Goal: Task Accomplishment & Management: Manage account settings

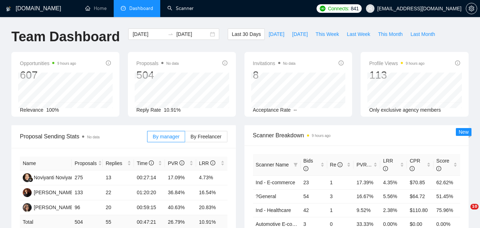
click at [173, 8] on link "Scanner" at bounding box center [180, 8] width 26 height 6
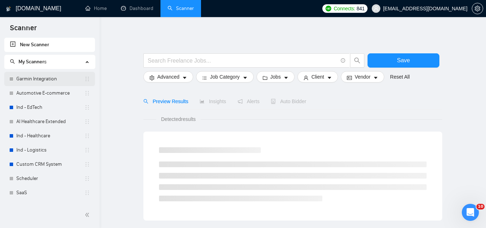
click at [31, 83] on link "Garmin Integration" at bounding box center [50, 79] width 68 height 14
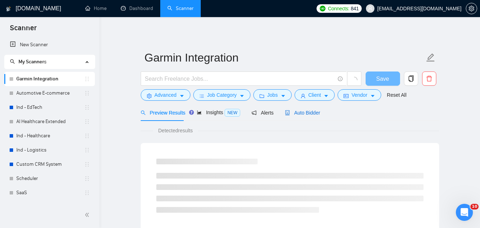
click at [290, 113] on span "Auto Bidder" at bounding box center [302, 113] width 35 height 6
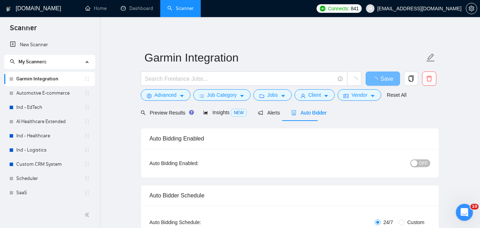
click at [426, 160] on span "OFF" at bounding box center [424, 163] width 9 height 8
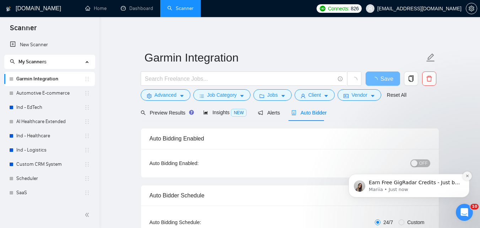
click at [470, 175] on button "Dismiss notification" at bounding box center [467, 175] width 9 height 9
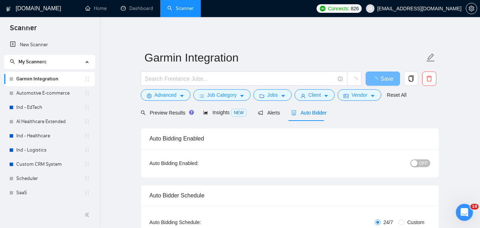
click at [425, 159] on span "OFF" at bounding box center [424, 163] width 9 height 8
click at [389, 79] on button "Save" at bounding box center [383, 78] width 34 height 14
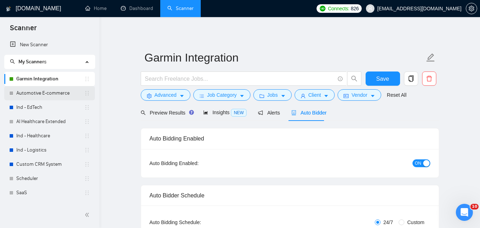
click at [58, 94] on link "Automotive E-commerce" at bounding box center [50, 93] width 68 height 14
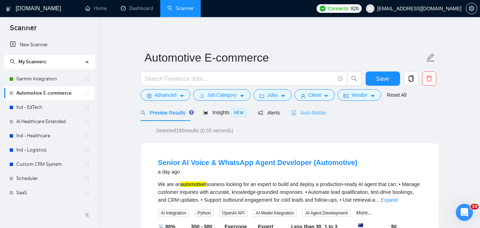
click at [297, 117] on div "Auto Bidder" at bounding box center [309, 112] width 35 height 17
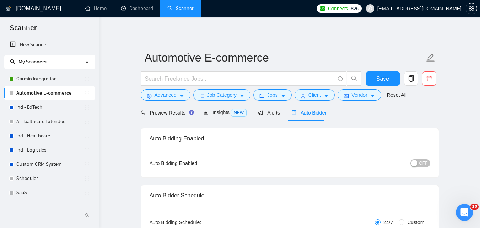
checkbox input "true"
click at [430, 167] on div "OFF" at bounding box center [384, 162] width 94 height 11
click at [420, 160] on span "OFF" at bounding box center [424, 163] width 9 height 8
click at [392, 79] on button "Save" at bounding box center [383, 78] width 34 height 14
click at [28, 103] on link "Ind - EdTech" at bounding box center [50, 107] width 68 height 14
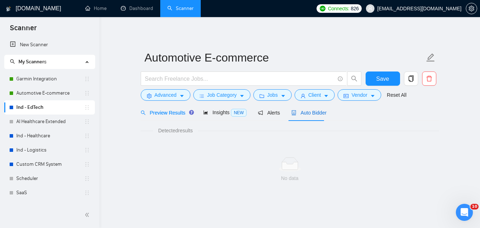
click at [305, 113] on span "Auto Bidder" at bounding box center [309, 113] width 35 height 6
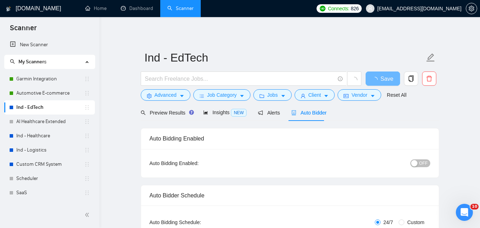
checkbox input "true"
click at [422, 165] on span "OFF" at bounding box center [424, 163] width 9 height 8
click at [387, 77] on span "Save" at bounding box center [382, 78] width 13 height 9
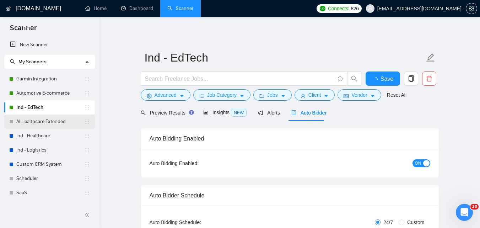
click at [60, 123] on link "AI Healthcare Extended" at bounding box center [50, 121] width 68 height 14
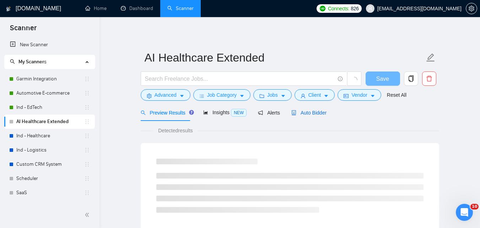
click at [304, 113] on span "Auto Bidder" at bounding box center [309, 113] width 35 height 6
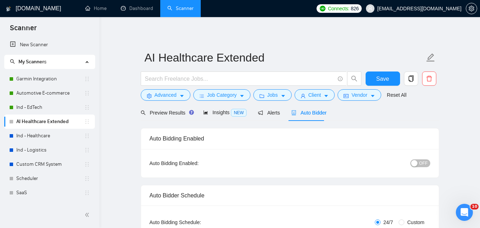
click at [423, 162] on span "OFF" at bounding box center [424, 163] width 9 height 8
click at [384, 74] on button "Save" at bounding box center [383, 78] width 34 height 14
click at [31, 133] on link "Ind - Healthcare" at bounding box center [50, 136] width 68 height 14
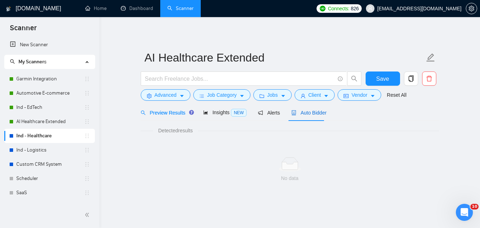
click at [317, 111] on span "Auto Bidder" at bounding box center [309, 113] width 35 height 6
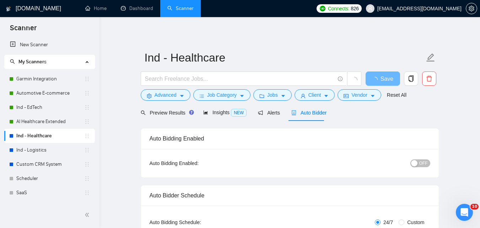
checkbox input "true"
click at [426, 161] on span "OFF" at bounding box center [424, 163] width 9 height 8
click at [387, 73] on button "Save" at bounding box center [383, 78] width 34 height 14
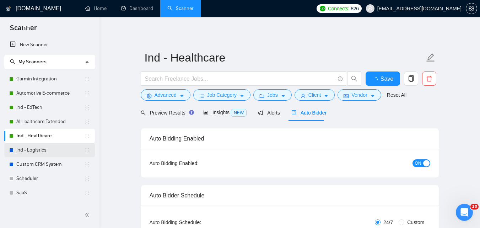
click at [58, 149] on link "Ind - Logistics" at bounding box center [50, 150] width 68 height 14
click at [305, 116] on div "Auto Bidder" at bounding box center [309, 113] width 35 height 8
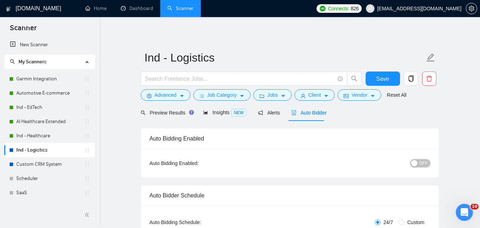
click at [429, 162] on button "OFF" at bounding box center [421, 163] width 20 height 8
click at [392, 78] on span "Save" at bounding box center [387, 78] width 13 height 9
click at [389, 78] on span "Save" at bounding box center [382, 78] width 13 height 9
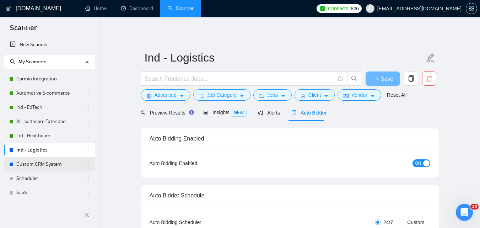
click at [52, 165] on link "Custom CRM System" at bounding box center [50, 164] width 68 height 14
checkbox input "true"
click at [309, 113] on span "Auto Bidder" at bounding box center [309, 113] width 35 height 6
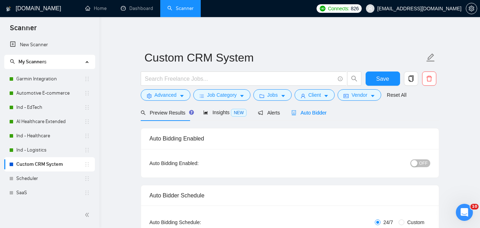
click at [421, 167] on div "OFF" at bounding box center [384, 162] width 94 height 11
click at [421, 165] on span "OFF" at bounding box center [424, 163] width 9 height 8
click at [385, 79] on span "Save" at bounding box center [382, 78] width 13 height 9
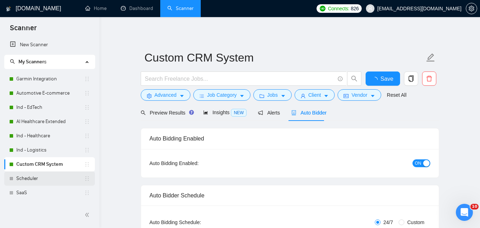
click at [35, 182] on link "Scheduler" at bounding box center [50, 178] width 68 height 14
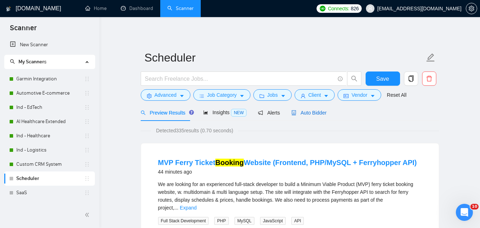
click at [303, 110] on span "Auto Bidder" at bounding box center [309, 113] width 35 height 6
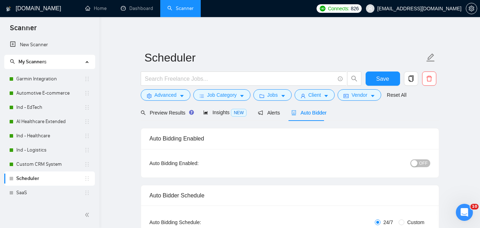
click at [417, 167] on div "OFF" at bounding box center [384, 162] width 94 height 11
click at [417, 161] on div "button" at bounding box center [414, 163] width 6 height 6
click at [378, 80] on span "Save" at bounding box center [382, 78] width 13 height 9
click at [55, 194] on link "SaaS" at bounding box center [50, 193] width 68 height 14
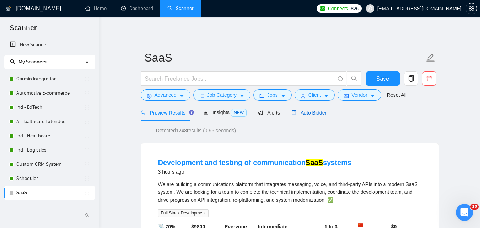
click at [317, 115] on span "Auto Bidder" at bounding box center [309, 113] width 35 height 6
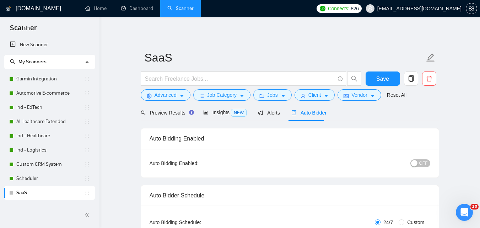
click at [421, 166] on span "OFF" at bounding box center [424, 163] width 9 height 8
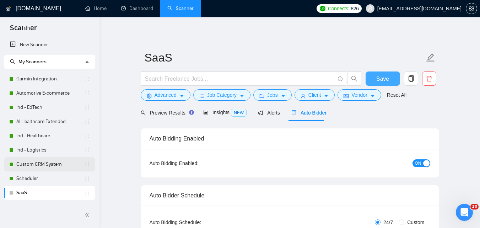
click at [381, 77] on span "Save" at bounding box center [382, 78] width 13 height 9
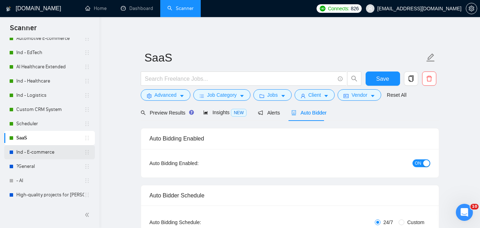
click at [52, 148] on link "Ind - E-commerce" at bounding box center [50, 152] width 68 height 14
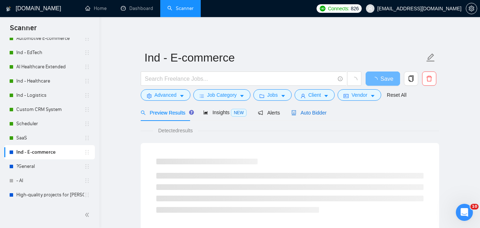
click at [311, 114] on span "Auto Bidder" at bounding box center [309, 113] width 35 height 6
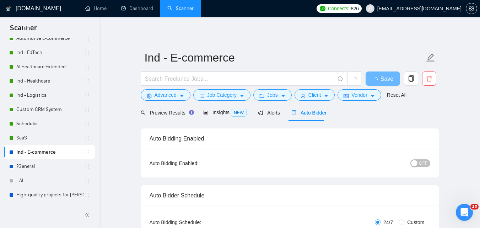
checkbox input "true"
click at [421, 166] on span "OFF" at bounding box center [424, 163] width 9 height 8
click at [379, 81] on span "Save" at bounding box center [382, 78] width 13 height 9
click at [35, 164] on link "?General" at bounding box center [50, 166] width 68 height 14
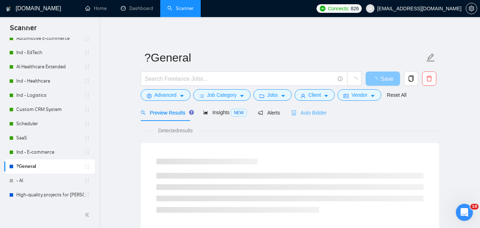
click at [311, 118] on div "Auto Bidder" at bounding box center [309, 112] width 35 height 17
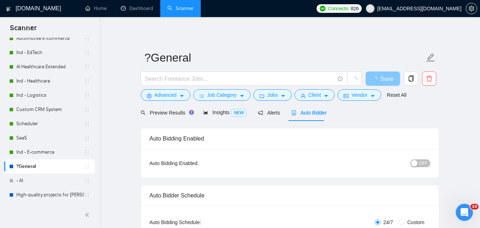
checkbox input "true"
click at [429, 161] on button "OFF" at bounding box center [421, 163] width 20 height 8
click at [395, 82] on button "Save" at bounding box center [383, 78] width 34 height 14
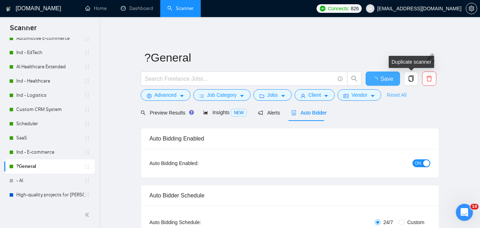
checkbox input "true"
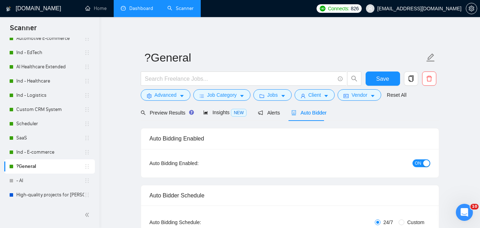
click at [134, 9] on link "Dashboard" at bounding box center [137, 8] width 32 height 6
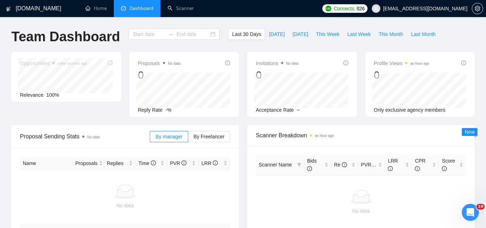
type input "[DATE]"
